Goal: Task Accomplishment & Management: Manage account settings

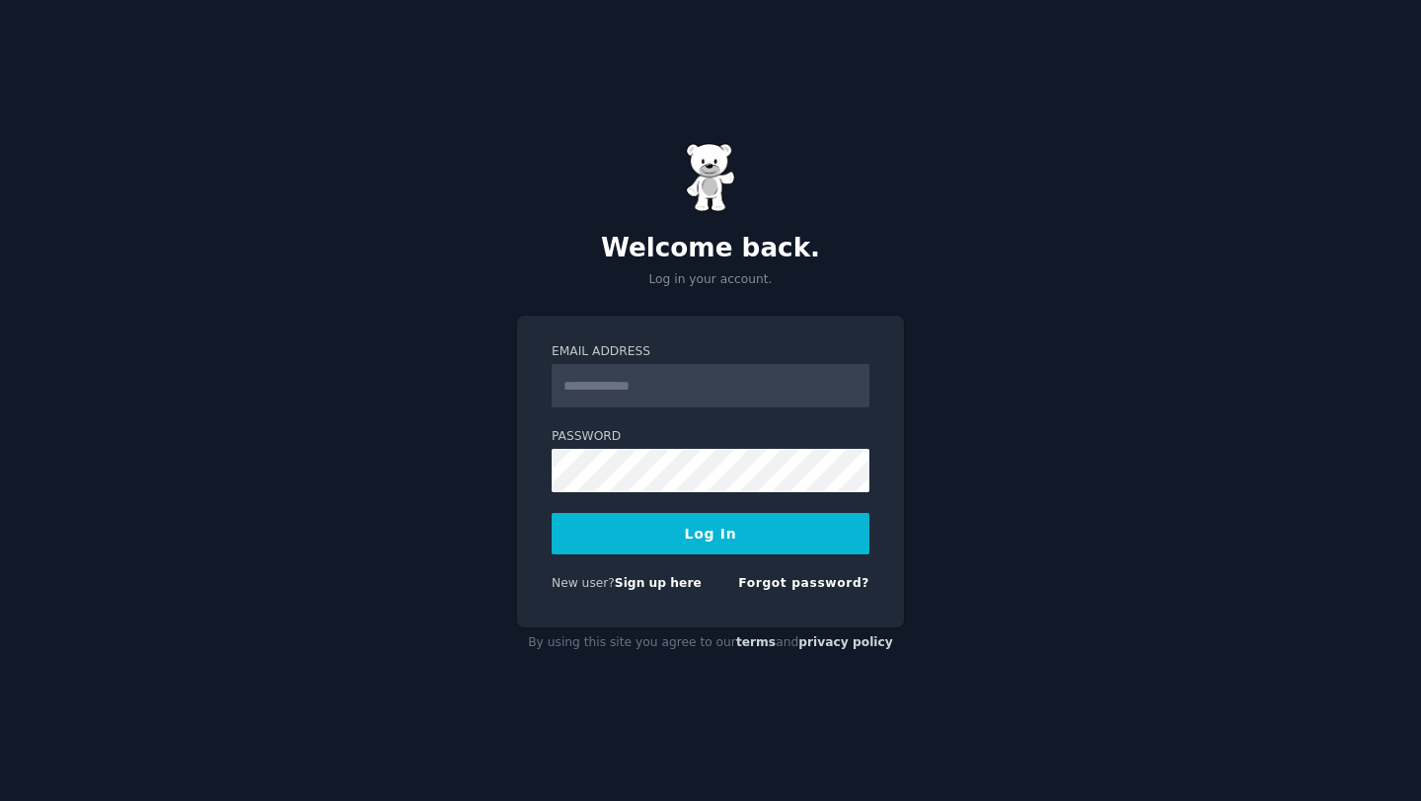
click at [702, 390] on input "Email Address" at bounding box center [711, 385] width 318 height 43
type input "**********"
click at [697, 492] on form "**********" at bounding box center [711, 471] width 318 height 257
click at [552, 513] on button "Log In" at bounding box center [711, 533] width 318 height 41
